Goal: Task Accomplishment & Management: Manage account settings

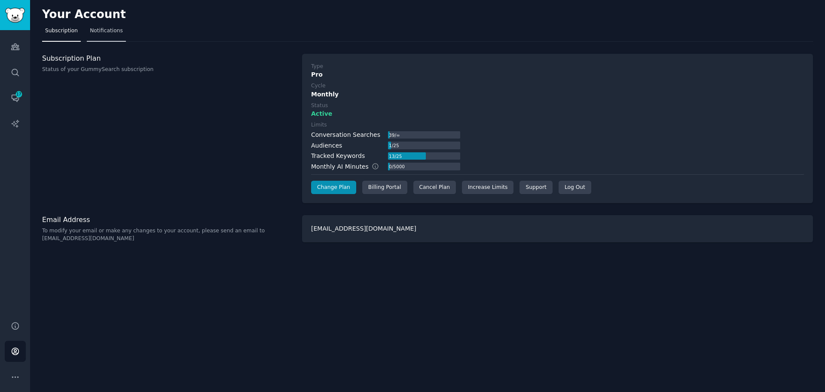
click at [90, 32] on span "Notifications" at bounding box center [106, 31] width 33 height 8
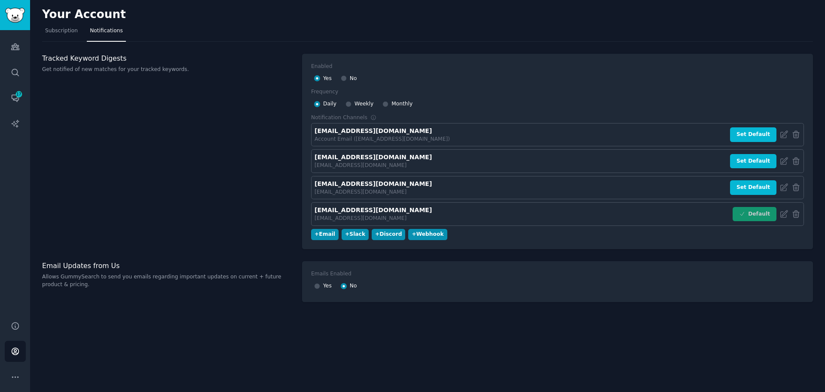
click at [481, 345] on div "Your Account Subscription Notifications Tracked Keyword Digests Get notified of…" at bounding box center [427, 196] width 795 height 392
click at [683, 339] on div "Your Account Subscription Notifications Tracked Keyword Digests Get notified of…" at bounding box center [427, 196] width 795 height 392
click at [688, 312] on div "Tracked Keyword Digests Get notified of new matches for your tracked keywords. …" at bounding box center [427, 184] width 771 height 260
click at [711, 332] on div "Your Account Subscription Notifications Tracked Keyword Digests Get notified of…" at bounding box center [427, 196] width 795 height 392
click at [276, 206] on div "Tracked Keyword Digests Get notified of new matches for your tracked keywords." at bounding box center [167, 152] width 251 height 196
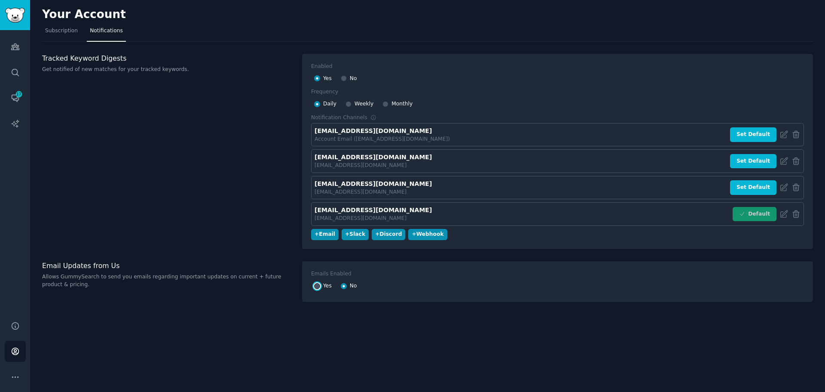
click at [316, 284] on input "Yes" at bounding box center [317, 286] width 6 height 6
drag, startPoint x: 341, startPoint y: 286, endPoint x: 351, endPoint y: 288, distance: 10.0
click at [342, 286] on input "No" at bounding box center [344, 286] width 6 height 6
radio input "false"
radio input "true"
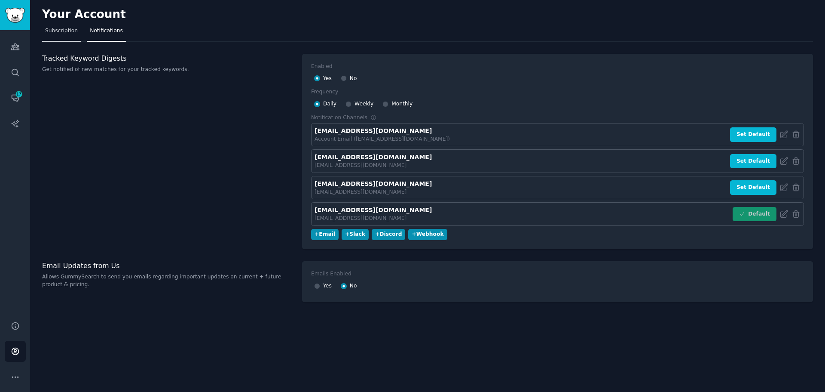
click at [57, 34] on link "Subscription" at bounding box center [61, 33] width 39 height 18
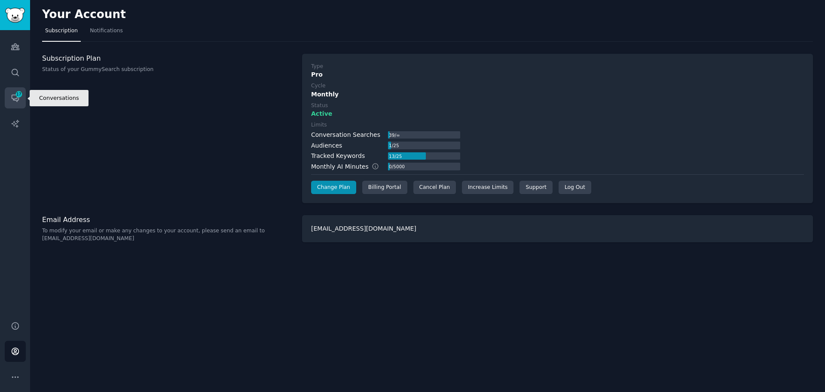
click at [15, 95] on icon "Sidebar" at bounding box center [15, 98] width 7 height 7
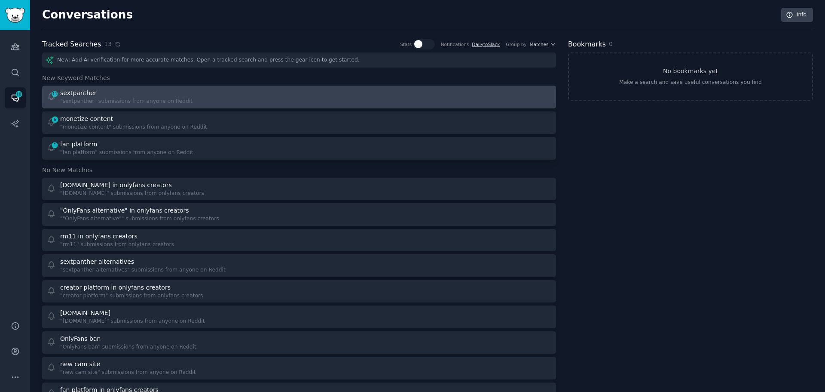
click at [121, 97] on div "sextpanther" at bounding box center [126, 93] width 132 height 9
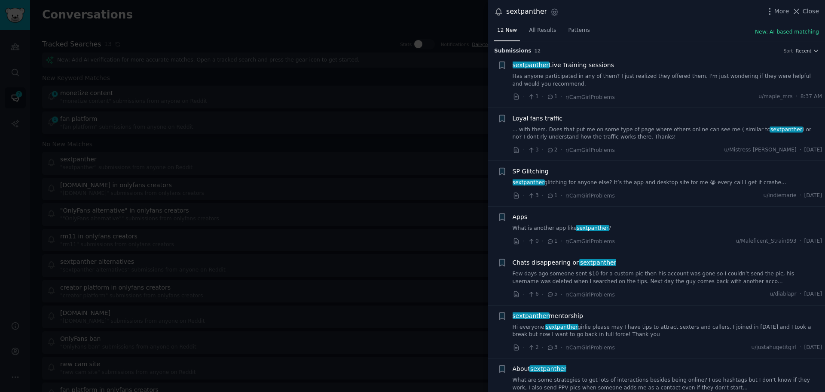
click at [269, 150] on div at bounding box center [412, 196] width 825 height 392
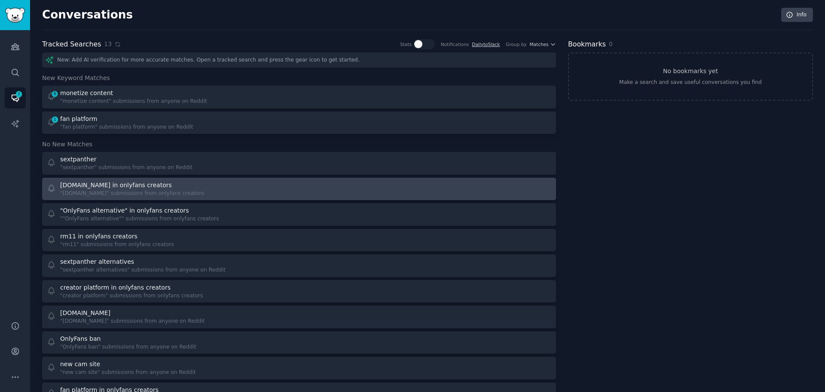
click at [145, 188] on div "[DOMAIN_NAME] in onlyfans creators" at bounding box center [132, 185] width 144 height 9
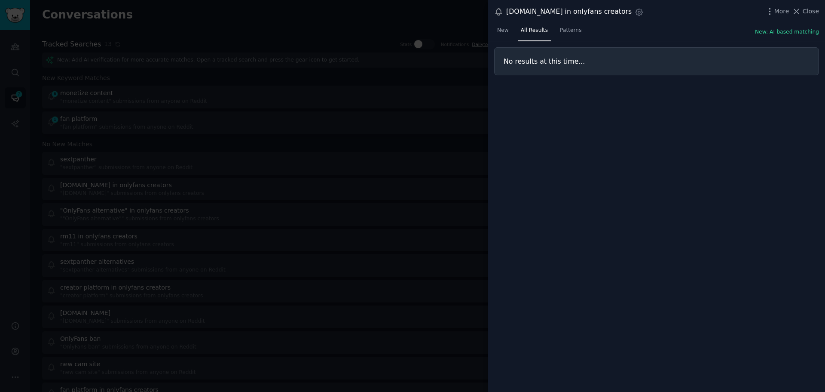
click at [171, 218] on div at bounding box center [412, 196] width 825 height 392
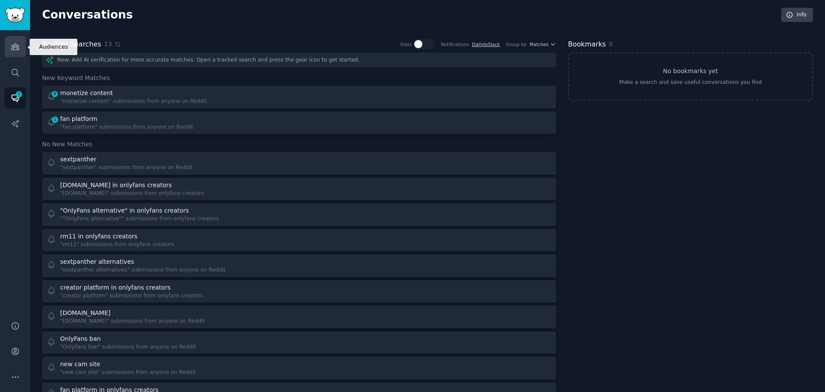
click at [14, 46] on icon "Sidebar" at bounding box center [15, 47] width 8 height 6
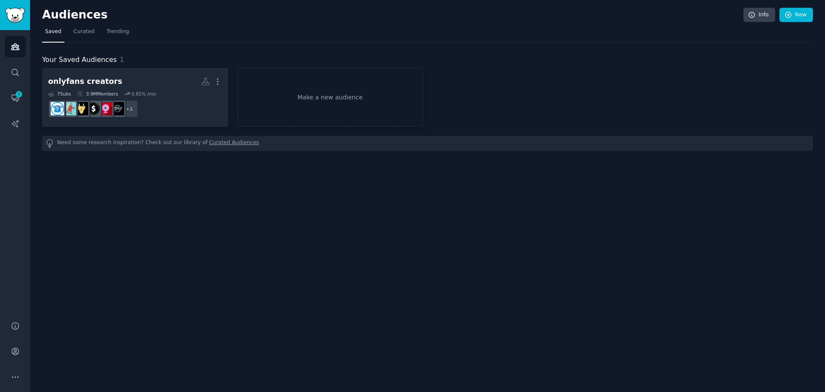
click at [318, 288] on div "Audiences Info New Saved Curated Trending Your Saved Audiences 1 onlyfans creat…" at bounding box center [427, 196] width 795 height 392
click at [740, 310] on div "Audiences Info New Saved Curated Trending Your Saved Audiences 1 onlyfans creat…" at bounding box center [427, 196] width 795 height 392
